Goal: Transaction & Acquisition: Download file/media

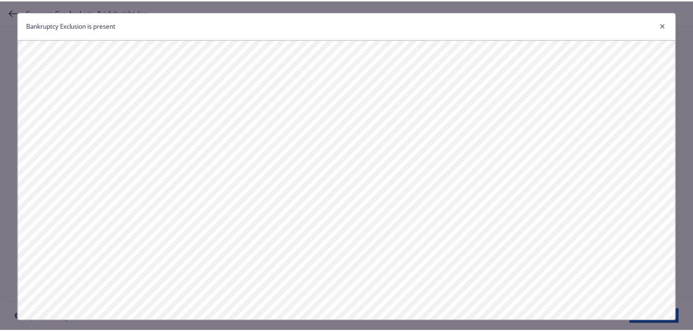
scroll to position [13, 0]
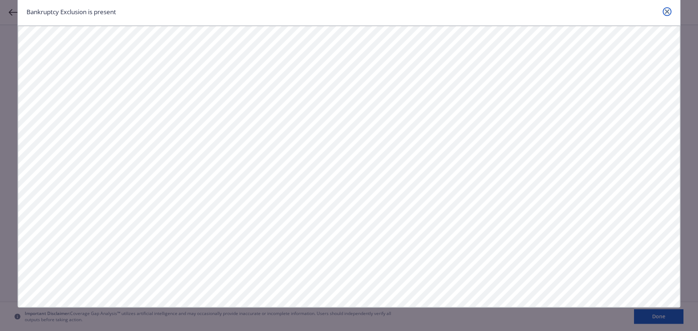
click at [666, 12] on icon "close" at bounding box center [667, 11] width 4 height 4
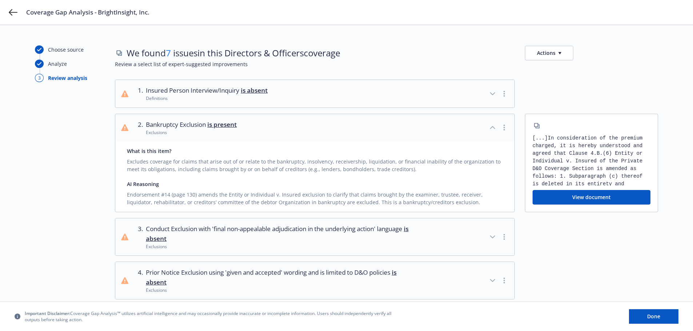
click at [495, 128] on icon "button" at bounding box center [492, 127] width 9 height 9
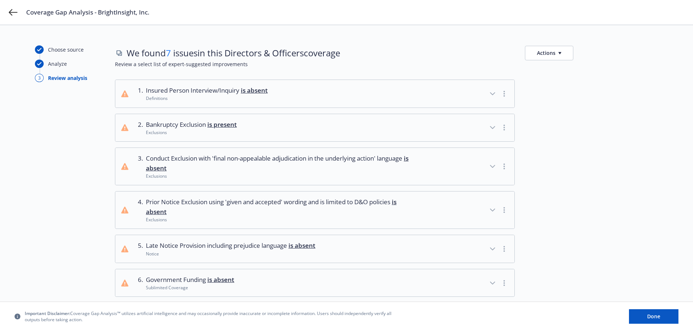
click at [493, 128] on icon "button" at bounding box center [492, 128] width 4 height 2
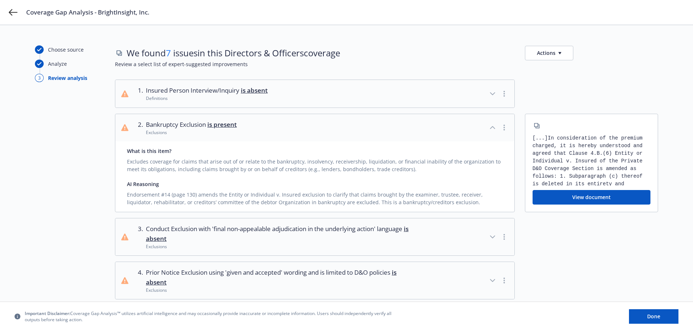
click at [503, 129] on icon "button" at bounding box center [503, 128] width 1 height 6
click at [504, 143] on link "Mark as wrong" at bounding box center [504, 143] width 59 height 15
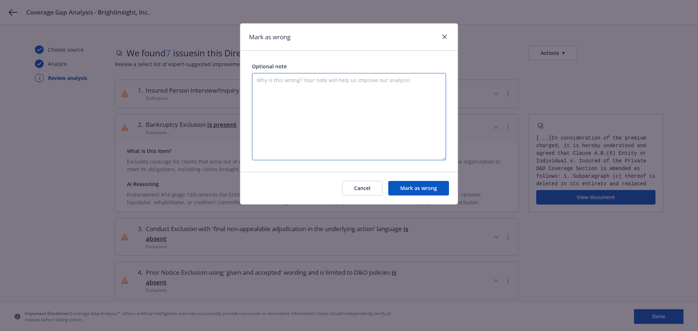
click at [277, 82] on textarea at bounding box center [349, 116] width 194 height 87
type textarea "this is a carve back to the insured vs insured exclusion, not a bankruptcy excl…"
click at [414, 192] on button "Mark as wrong" at bounding box center [418, 188] width 61 height 15
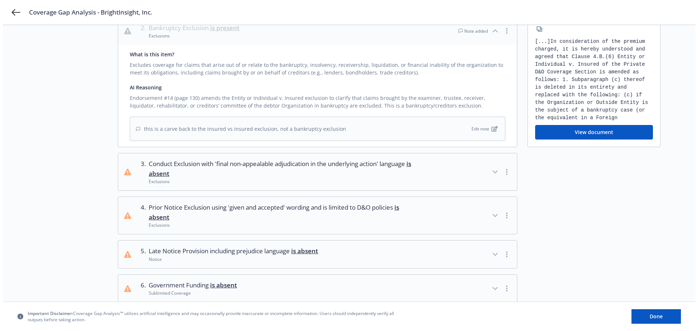
scroll to position [0, 0]
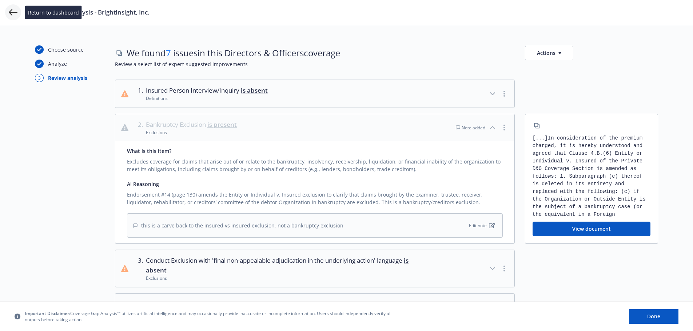
click at [13, 12] on icon at bounding box center [13, 12] width 9 height 7
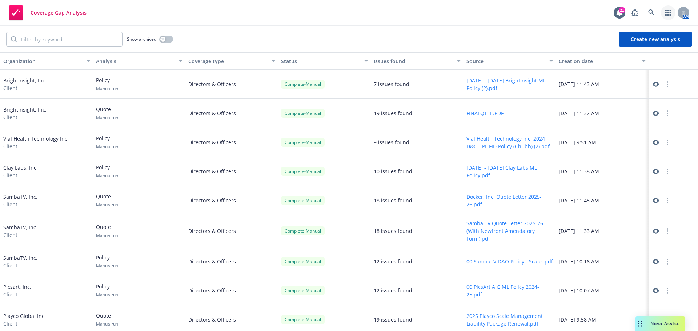
click at [667, 13] on icon "button" at bounding box center [669, 13] width 6 height 6
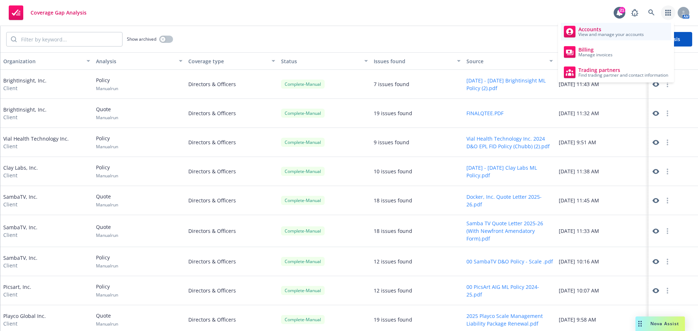
click at [585, 33] on span "View and manage your accounts" at bounding box center [611, 34] width 65 height 4
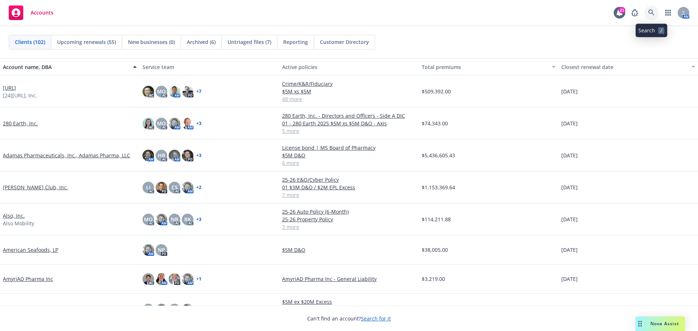
click at [652, 11] on icon at bounding box center [651, 12] width 7 height 7
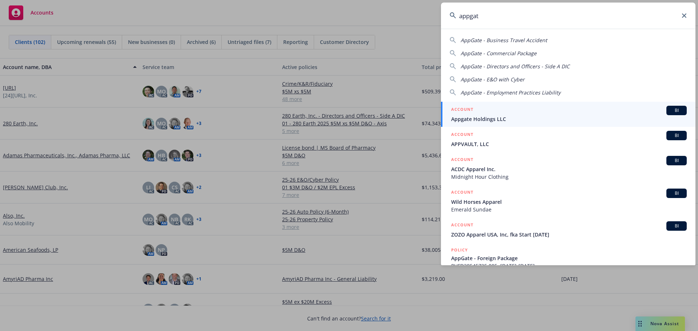
type input "appgate"
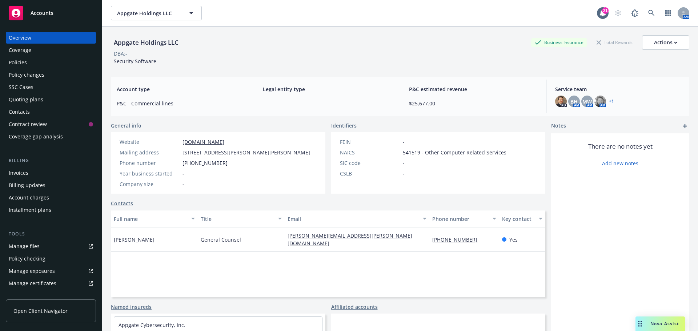
click at [23, 63] on div "Policies" at bounding box center [18, 63] width 18 height 12
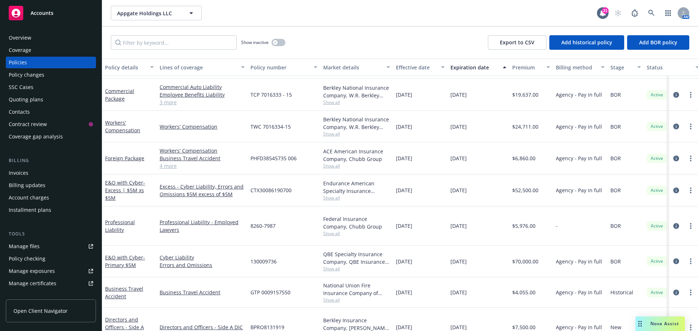
scroll to position [65, 0]
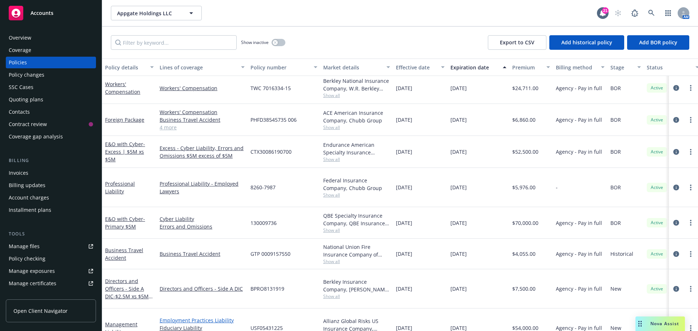
click at [186, 317] on link "Employment Practices Liability" at bounding box center [202, 321] width 85 height 8
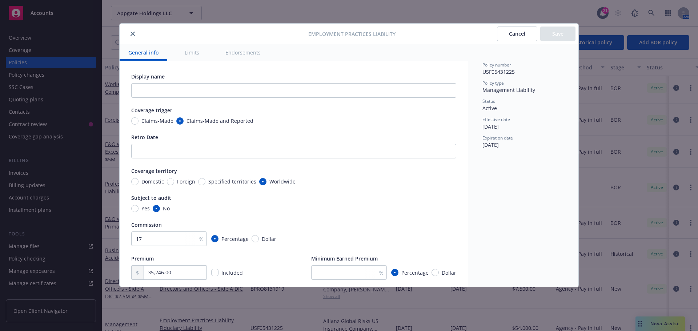
click at [131, 32] on icon "close" at bounding box center [133, 34] width 4 height 4
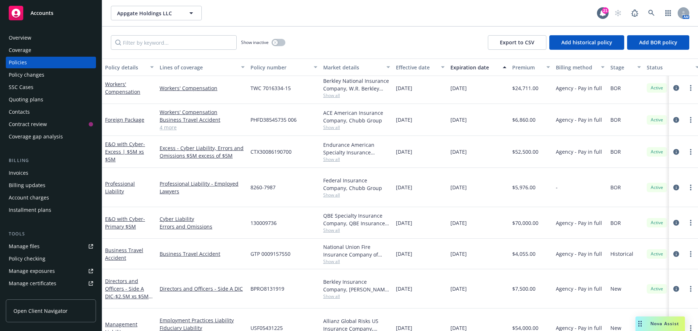
click at [674, 325] on icon "circleInformation" at bounding box center [677, 328] width 6 height 6
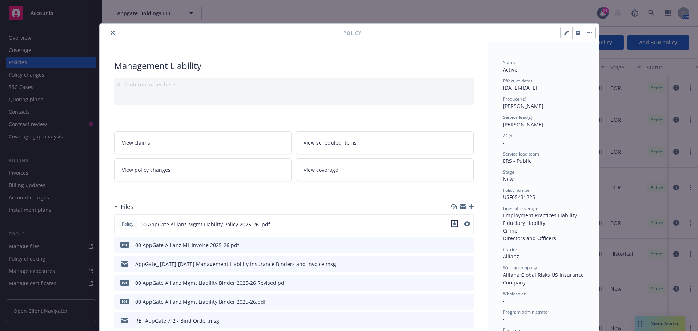
click at [453, 223] on icon "download file" at bounding box center [455, 224] width 6 height 6
